Goal: Task Accomplishment & Management: Use online tool/utility

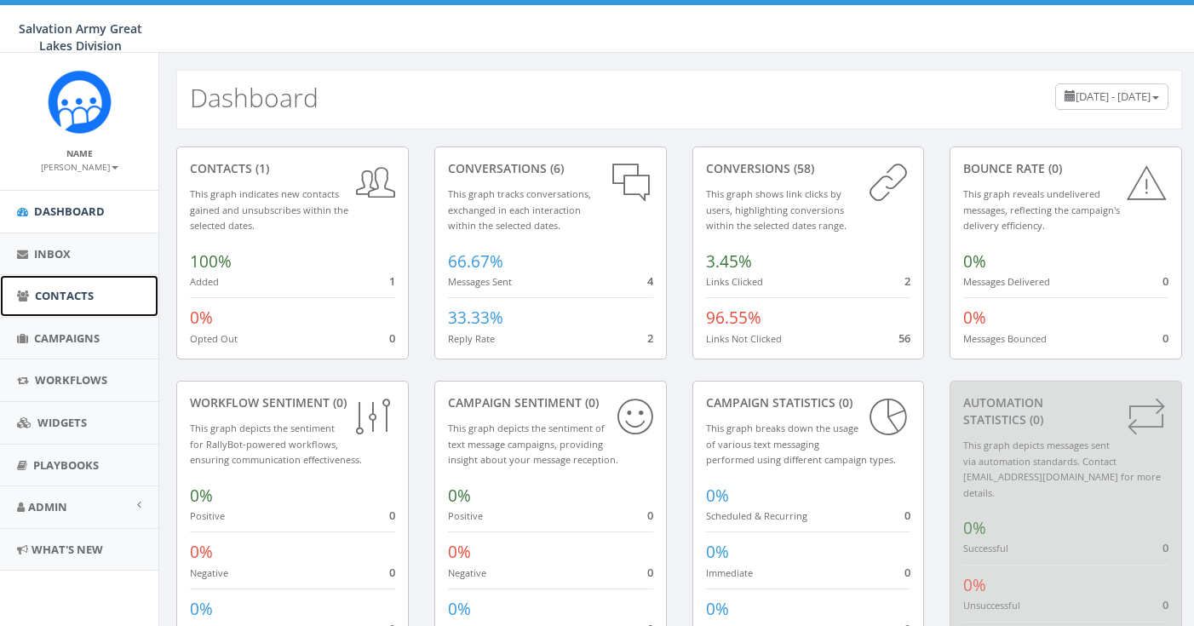
click at [72, 297] on span "Contacts" at bounding box center [64, 295] width 59 height 15
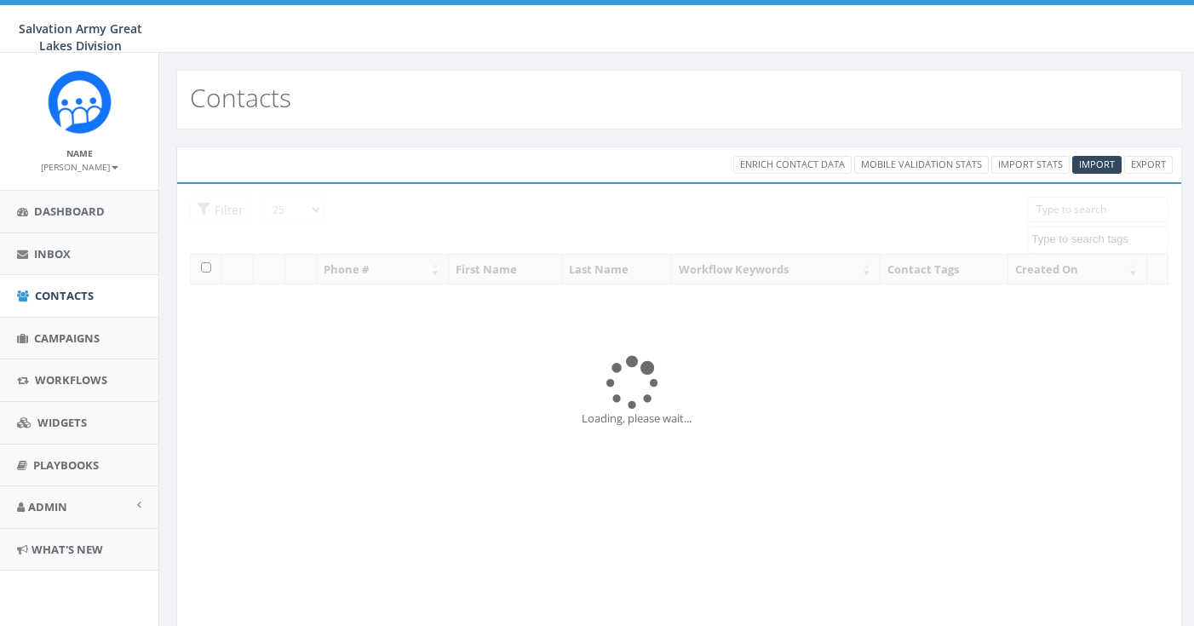
select select
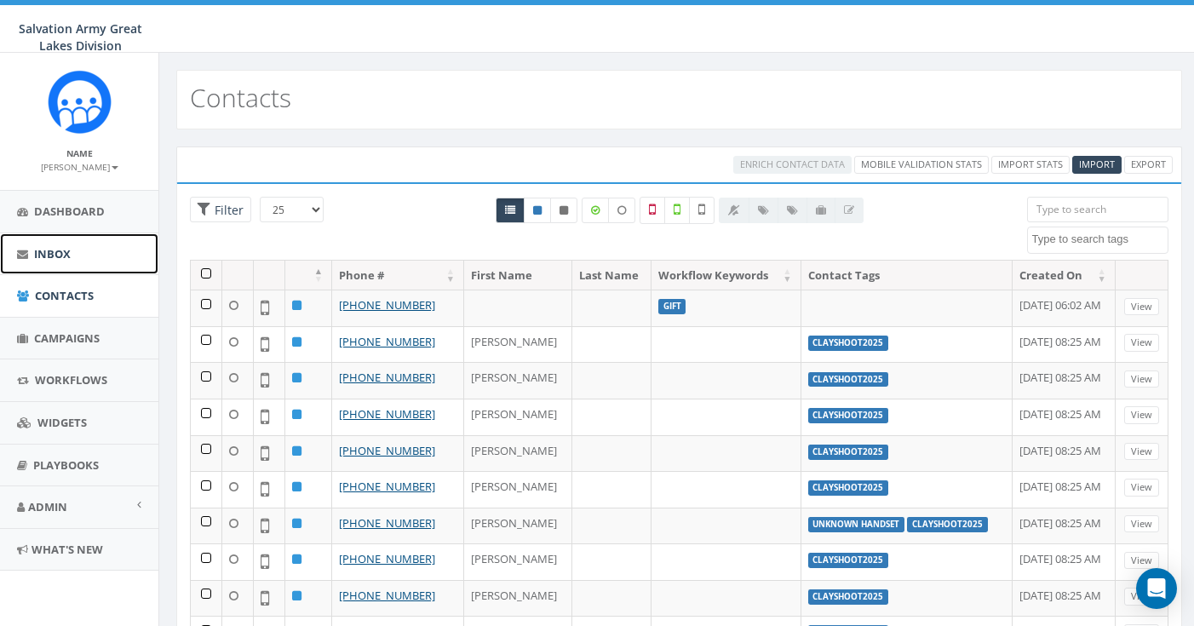
click at [65, 259] on span "Inbox" at bounding box center [52, 253] width 37 height 15
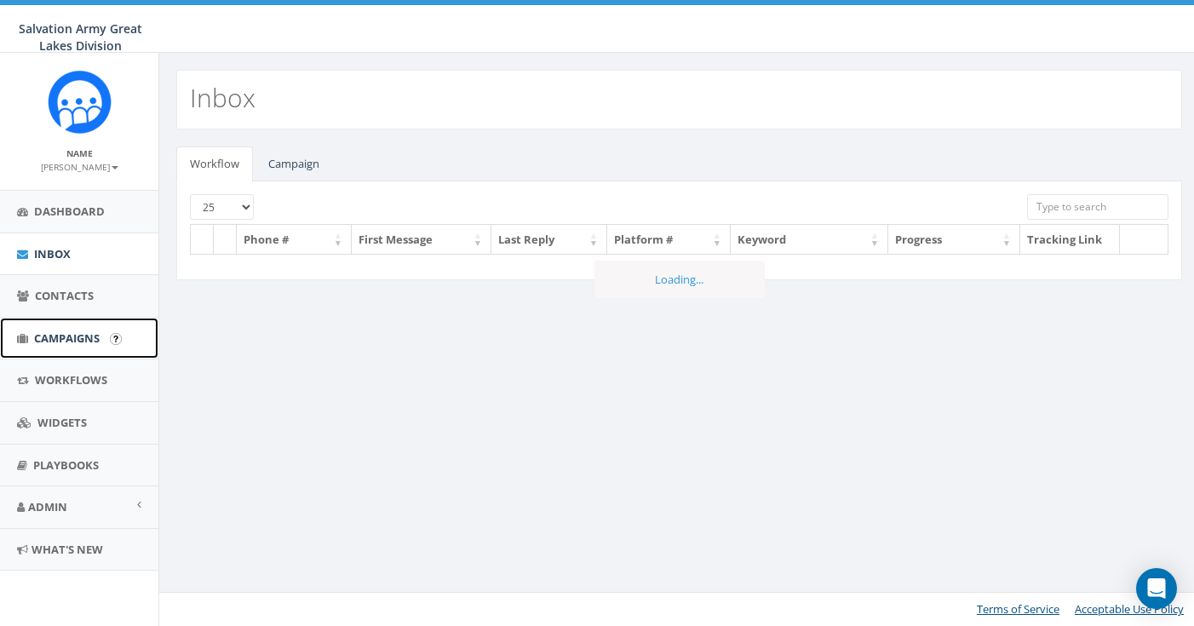
click at [65, 337] on span "Campaigns" at bounding box center [67, 337] width 66 height 15
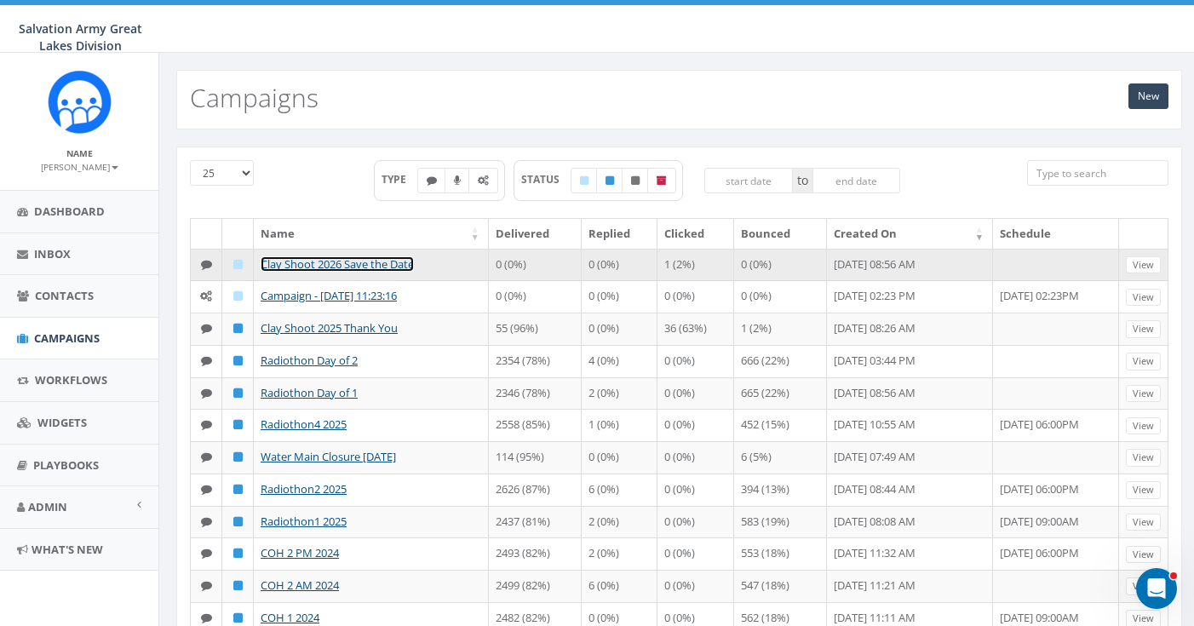
click at [364, 262] on link "Clay Shoot 2026 Save the Date" at bounding box center [337, 263] width 153 height 15
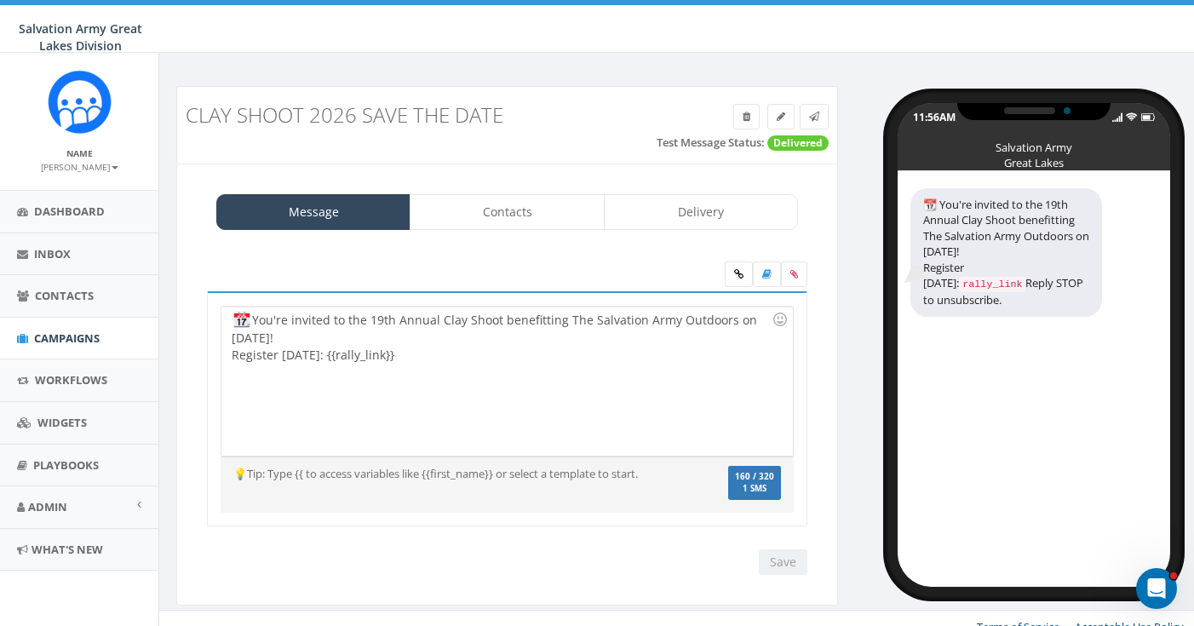
click at [501, 351] on div "You're invited to the 19th Annual Clay Shoot benefitting The Salvation Army Out…" at bounding box center [506, 381] width 570 height 149
click at [818, 217] on div "Message Contacts Delivery" at bounding box center [507, 212] width 634 height 36
click at [821, 114] on link at bounding box center [814, 117] width 29 height 26
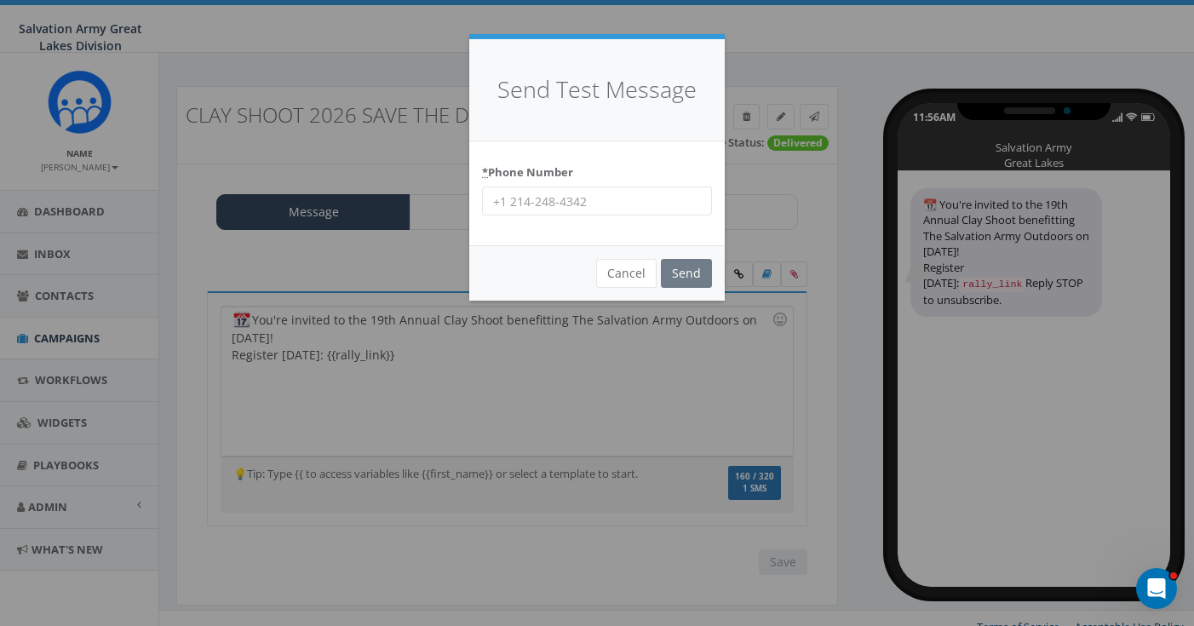
click at [582, 192] on input "* Phone Number" at bounding box center [597, 200] width 230 height 29
type input "2485655341"
click at [694, 281] on input "Send" at bounding box center [686, 273] width 51 height 29
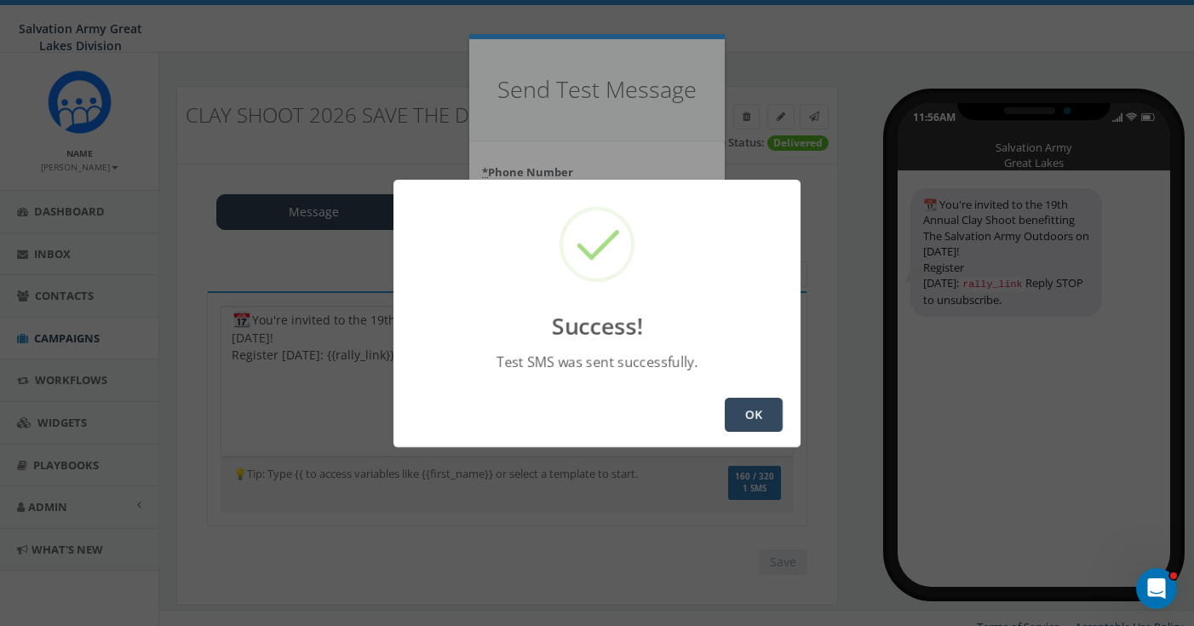
click at [764, 409] on button "OK" at bounding box center [754, 415] width 58 height 34
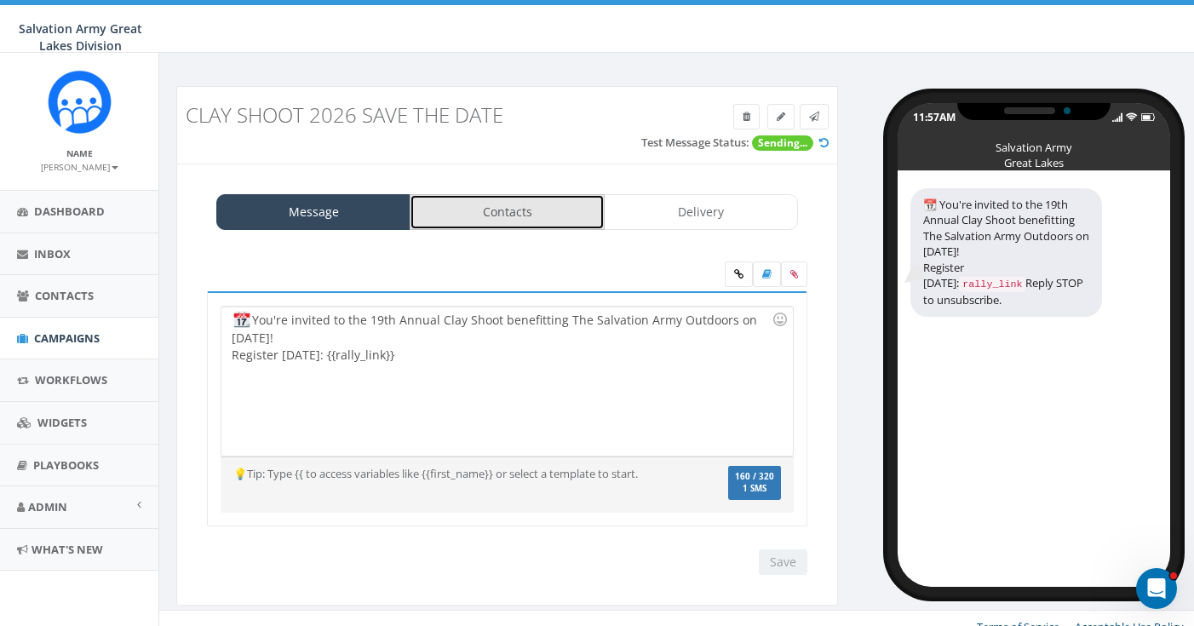
click at [498, 213] on link "Contacts" at bounding box center [507, 212] width 194 height 36
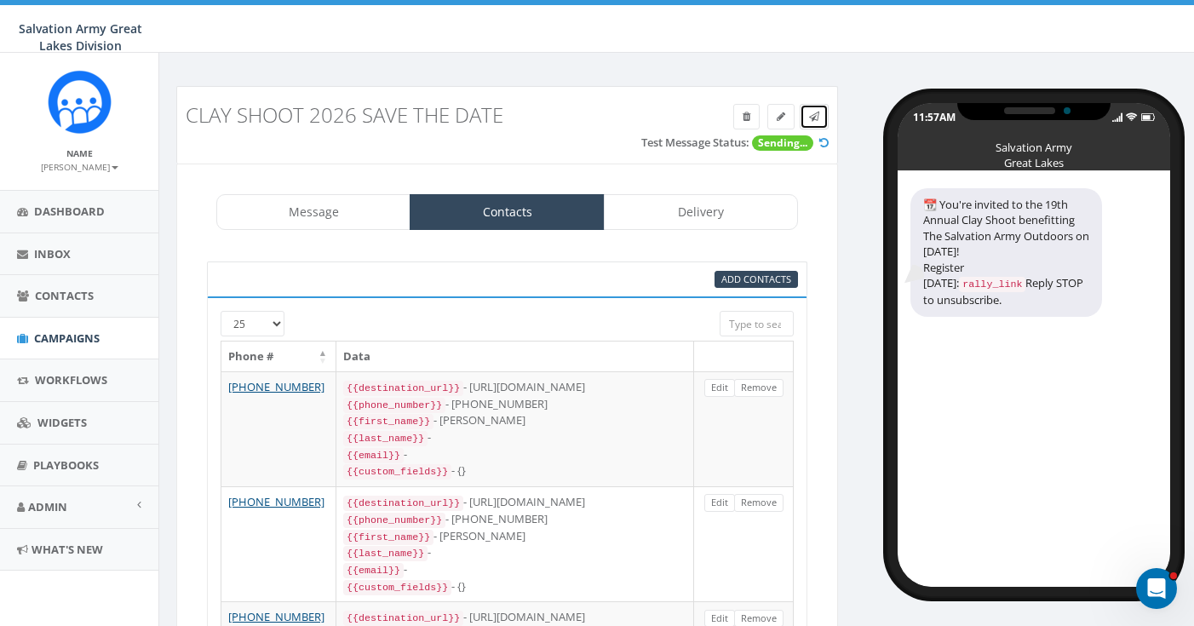
click at [815, 117] on icon at bounding box center [814, 117] width 10 height 10
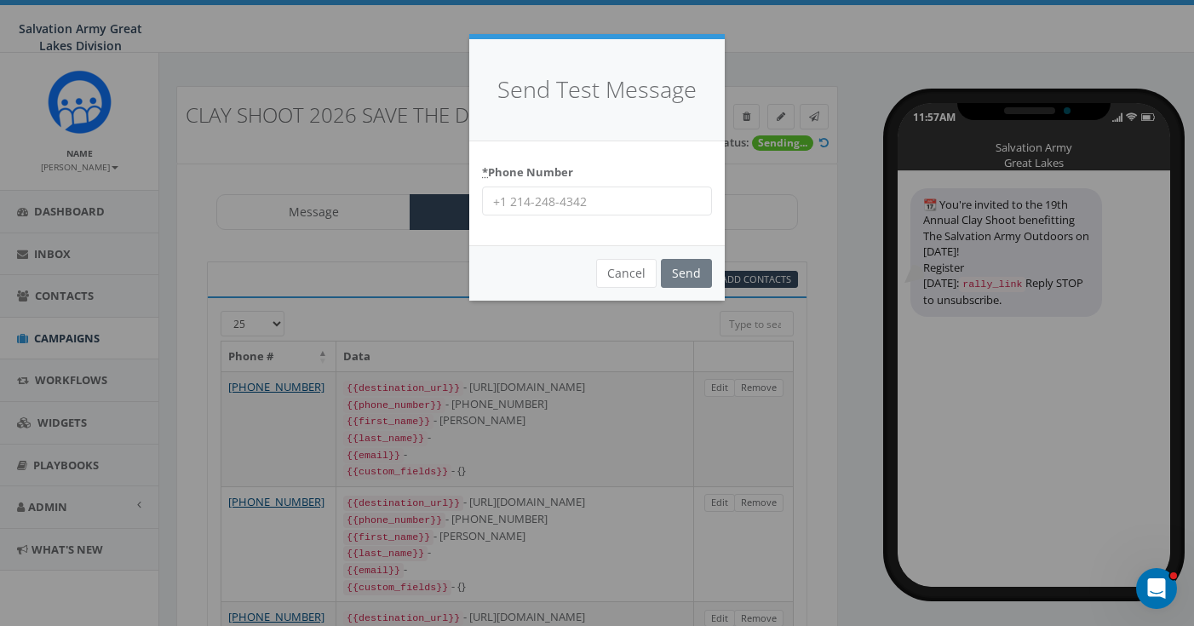
click at [603, 200] on input "* Phone Number" at bounding box center [597, 200] width 230 height 29
type input "2483611872"
click at [685, 273] on input "Send" at bounding box center [686, 273] width 51 height 29
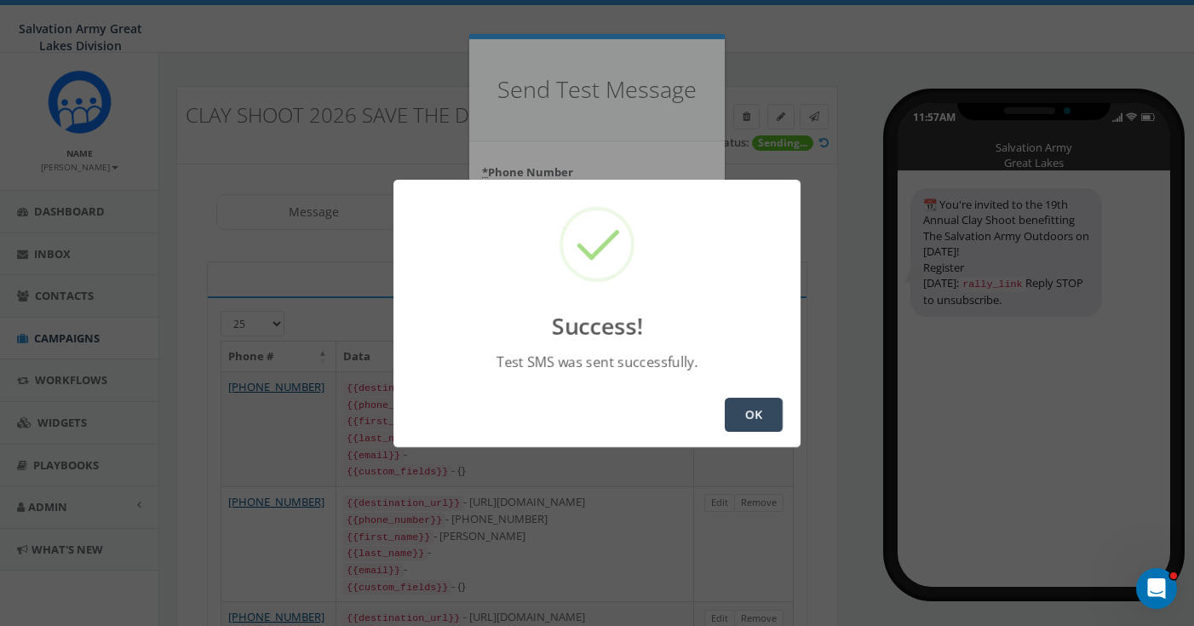
click at [755, 407] on button "OK" at bounding box center [754, 415] width 58 height 34
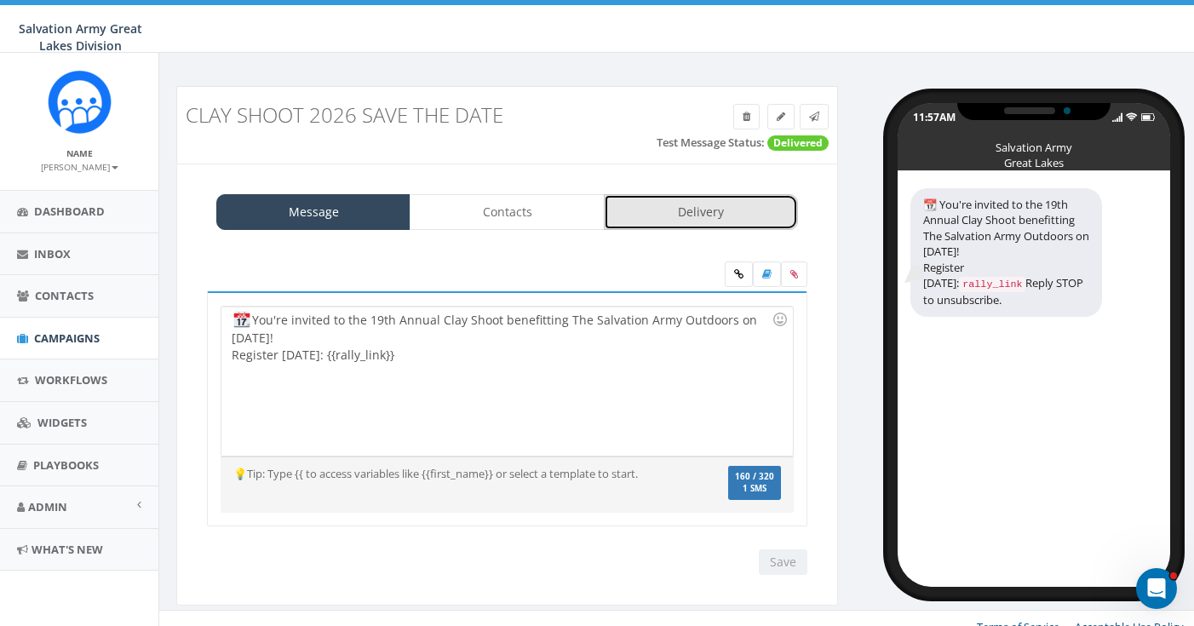
click at [670, 218] on link "Delivery" at bounding box center [701, 212] width 194 height 36
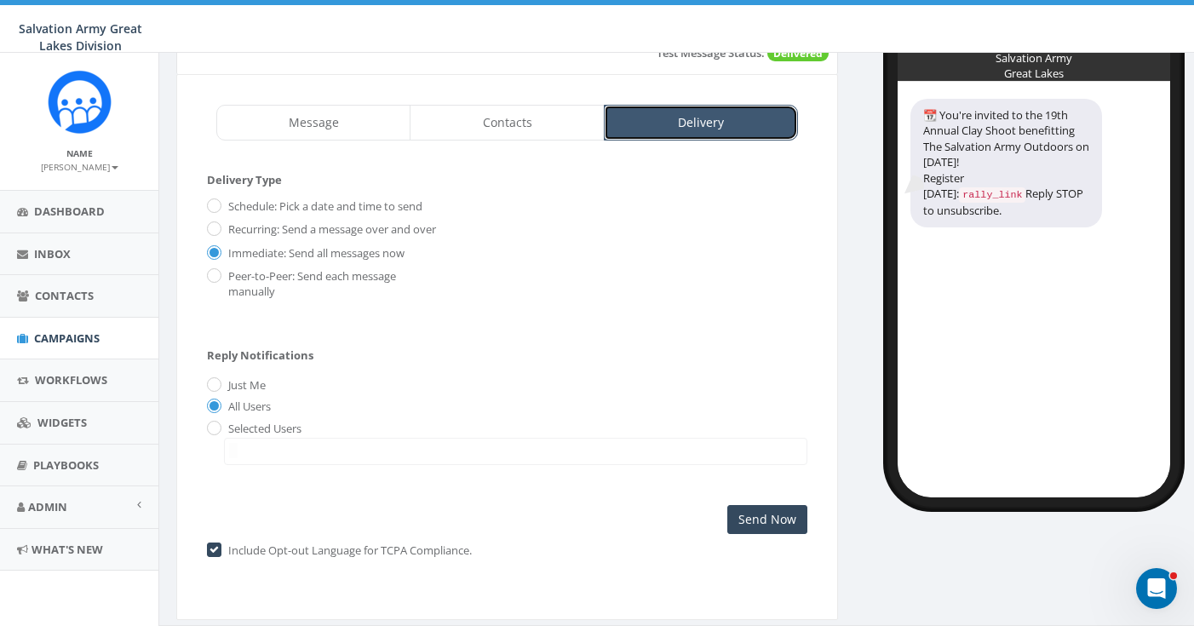
scroll to position [122, 0]
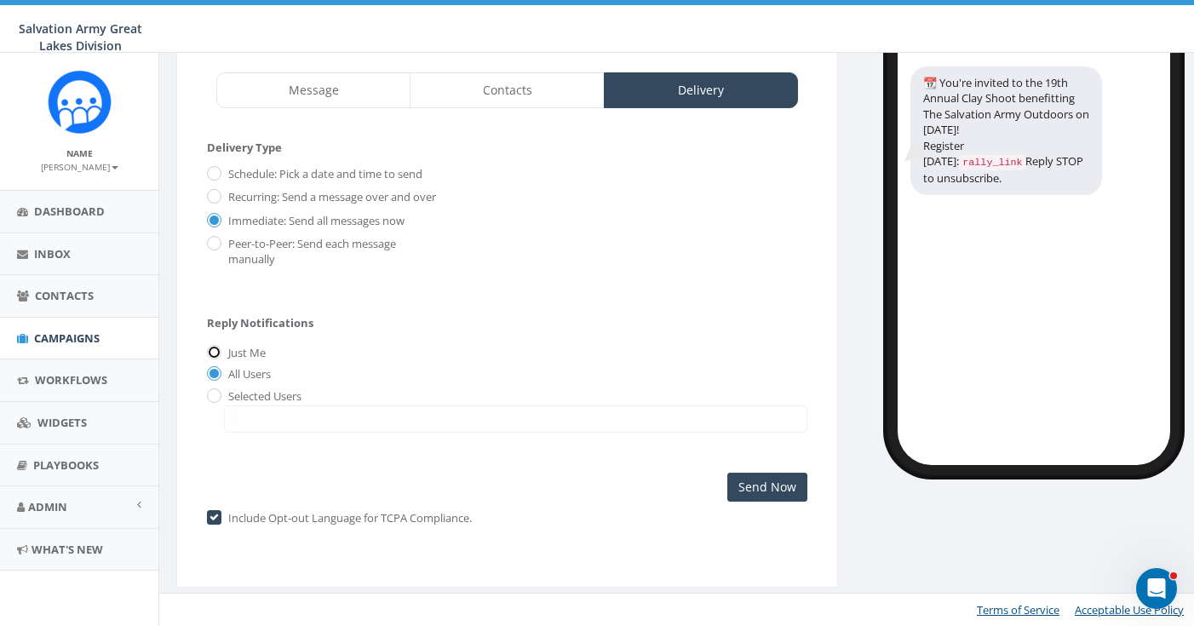
click at [214, 352] on input "Just Me" at bounding box center [212, 352] width 11 height 11
radio input "true"
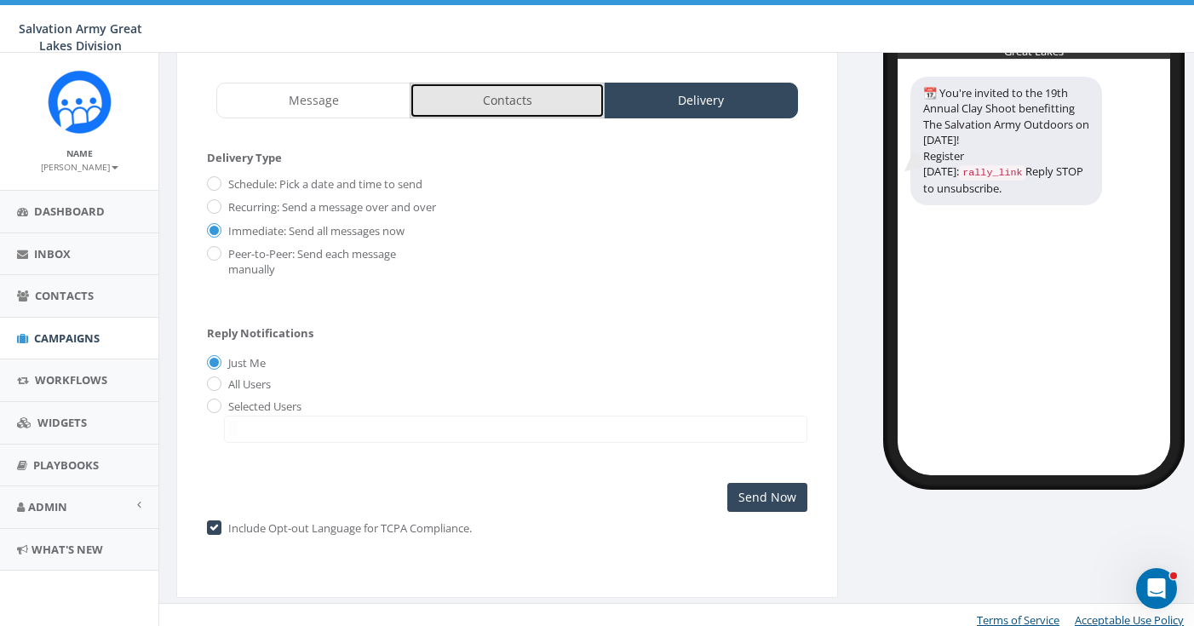
click at [494, 105] on link "Contacts" at bounding box center [507, 101] width 194 height 36
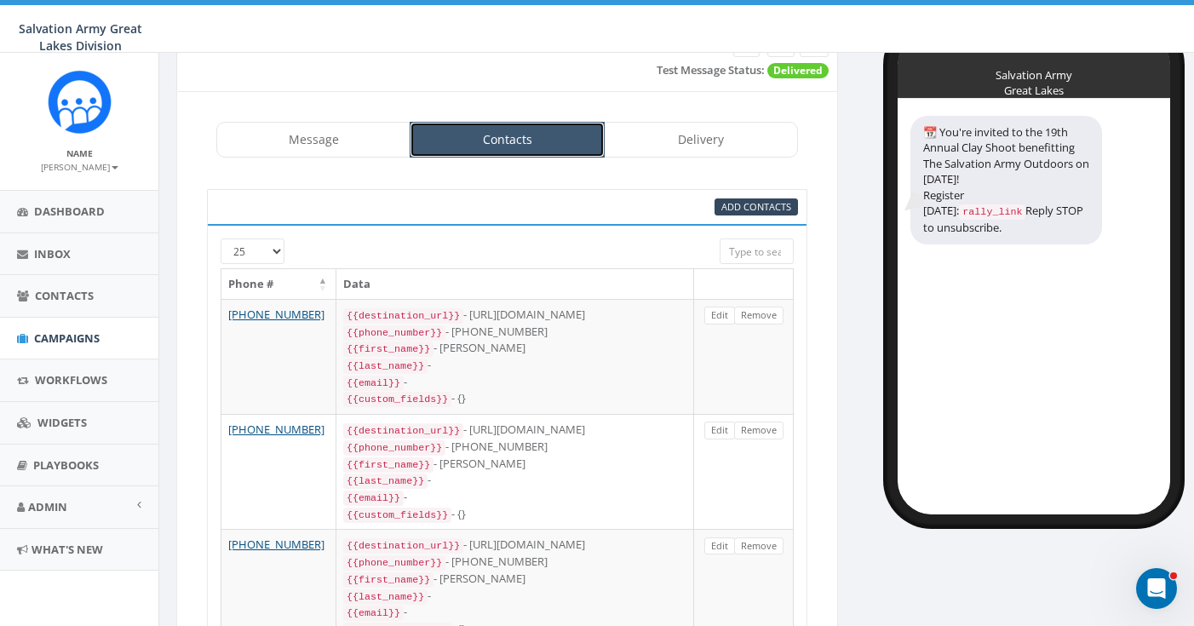
scroll to position [0, 0]
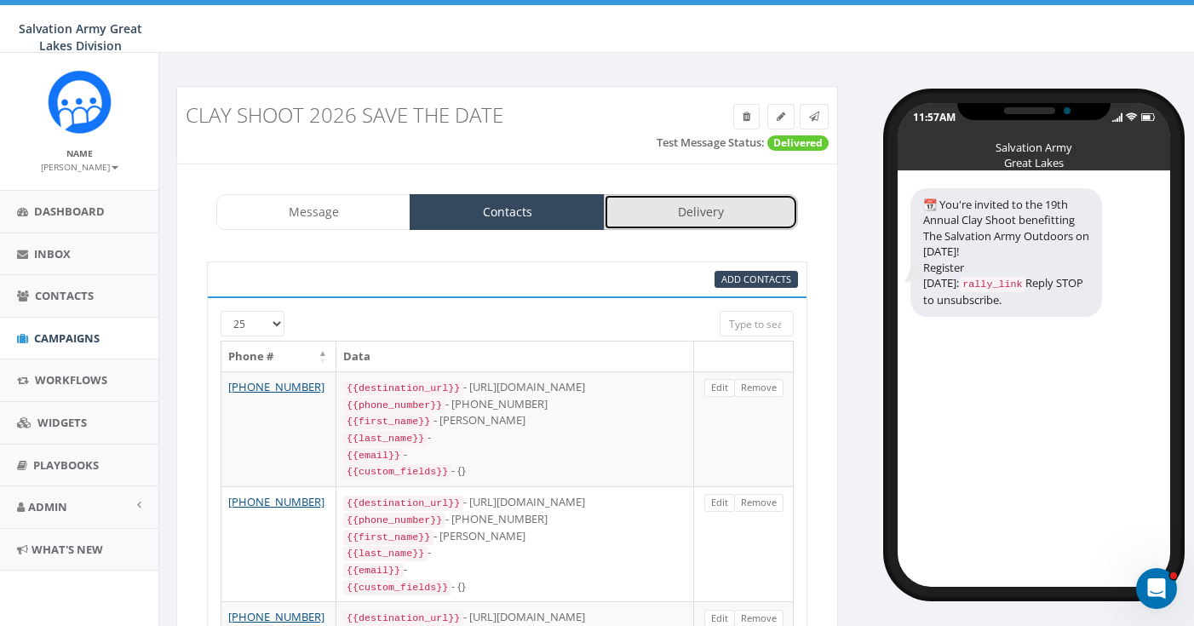
click at [710, 210] on link "Delivery" at bounding box center [701, 212] width 194 height 36
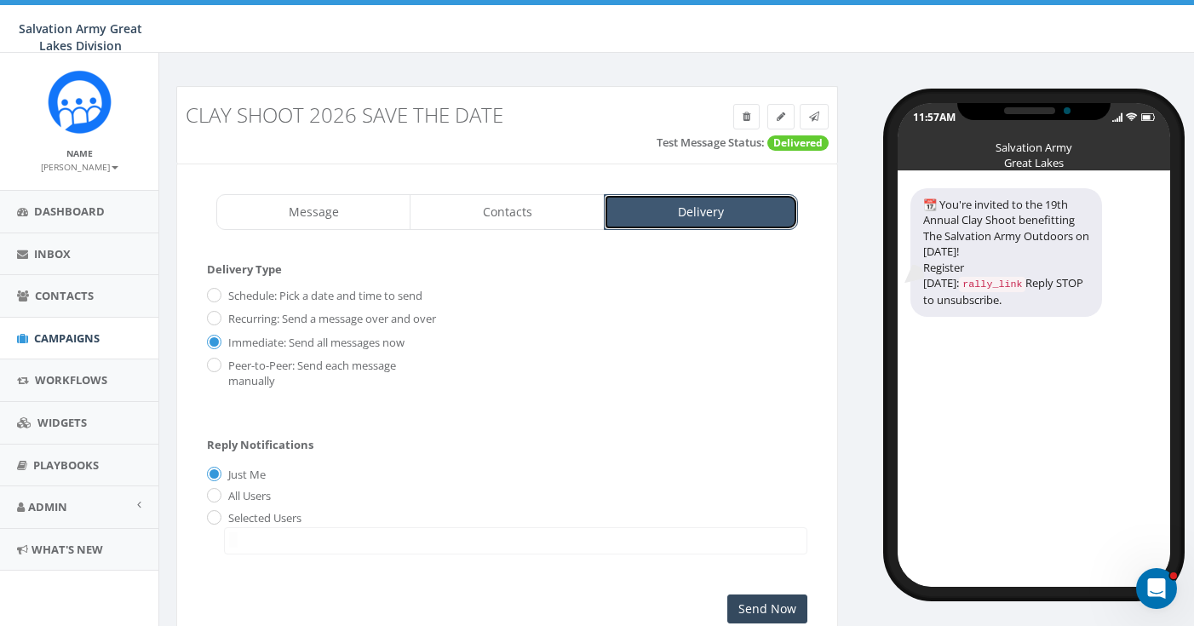
scroll to position [122, 0]
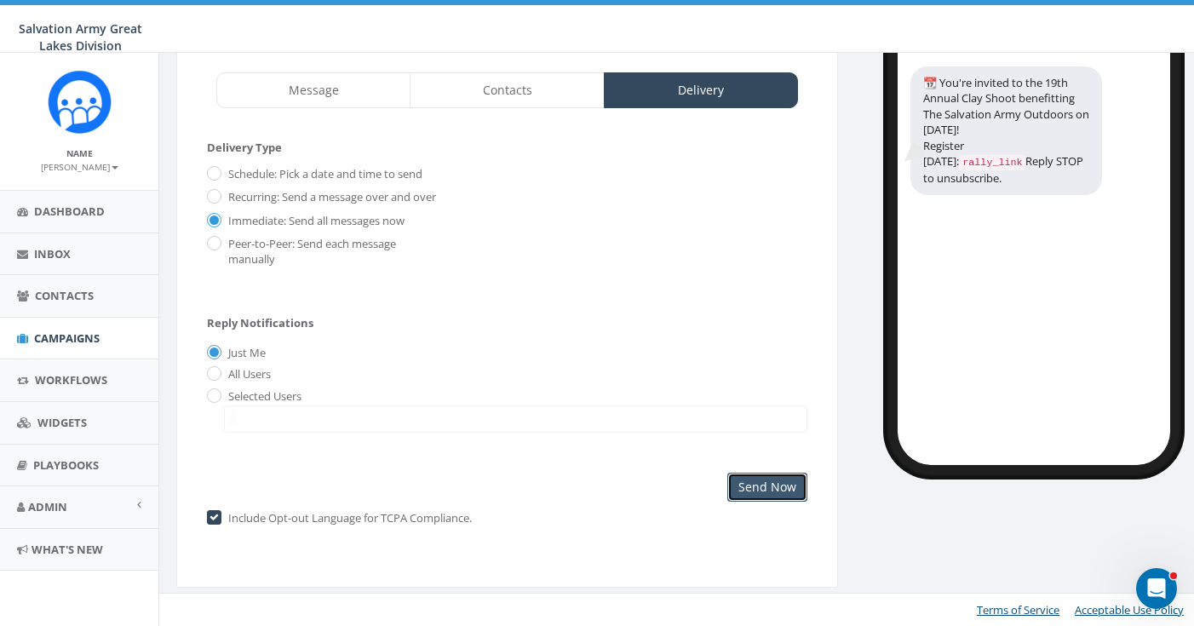
click at [771, 486] on input "Send Now" at bounding box center [767, 487] width 80 height 29
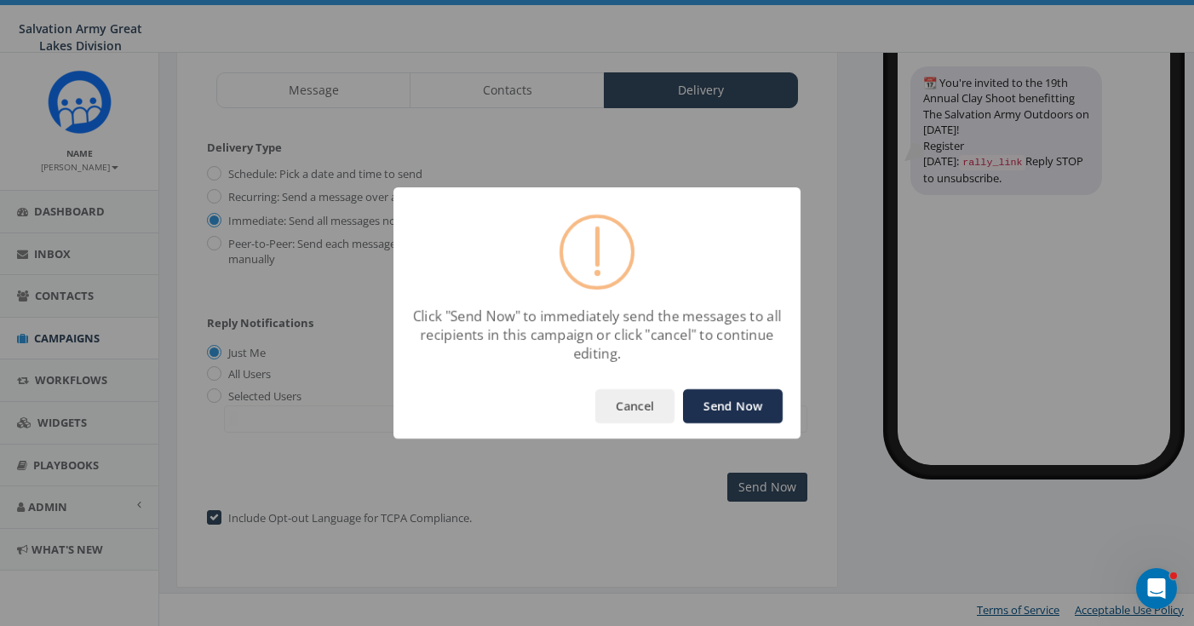
click at [748, 404] on button "Send Now" at bounding box center [733, 406] width 100 height 34
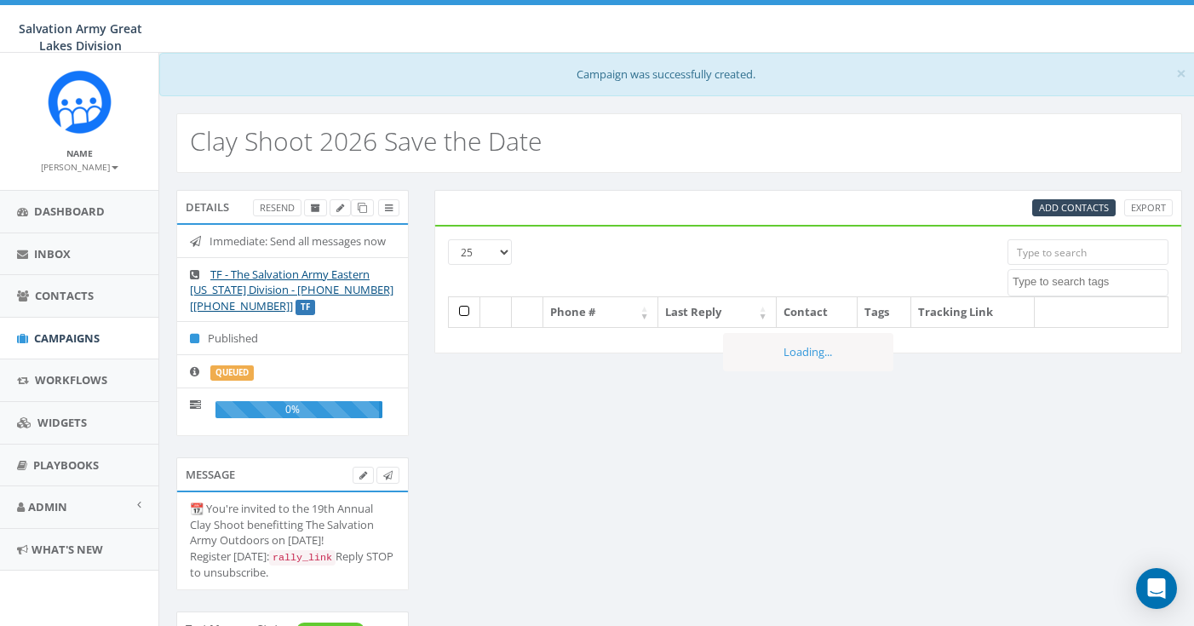
select select
